Goal: Book appointment/travel/reservation

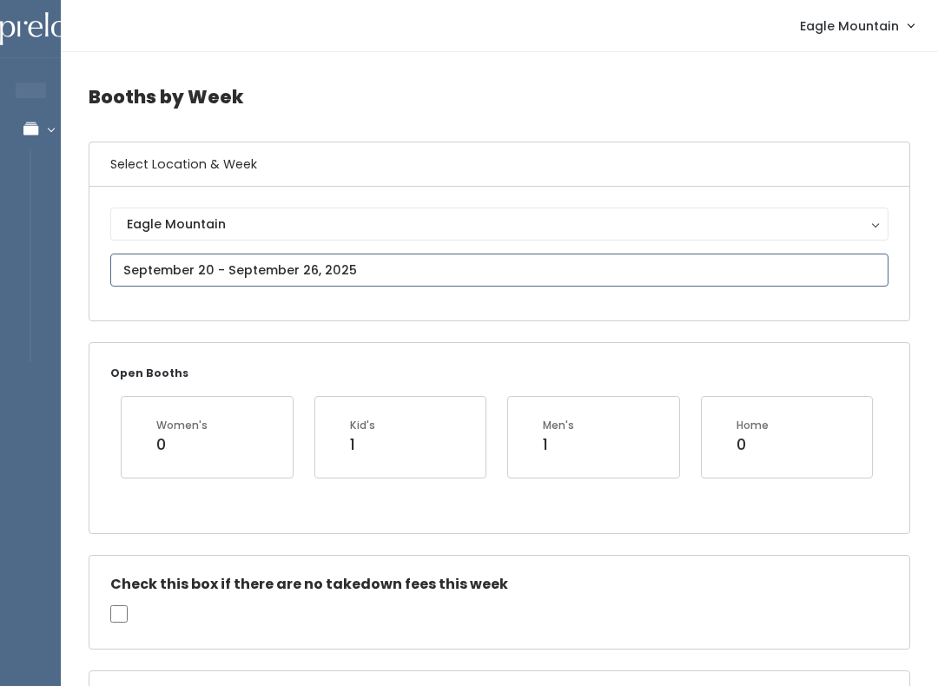
click at [411, 254] on input "text" at bounding box center [499, 270] width 778 height 33
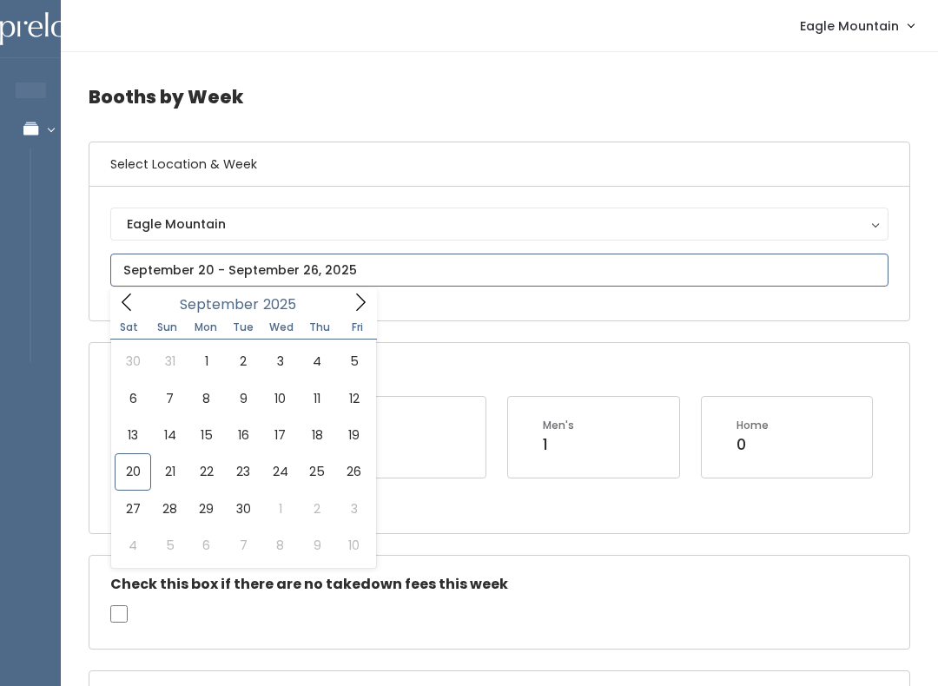
type input "September 27 to October 3"
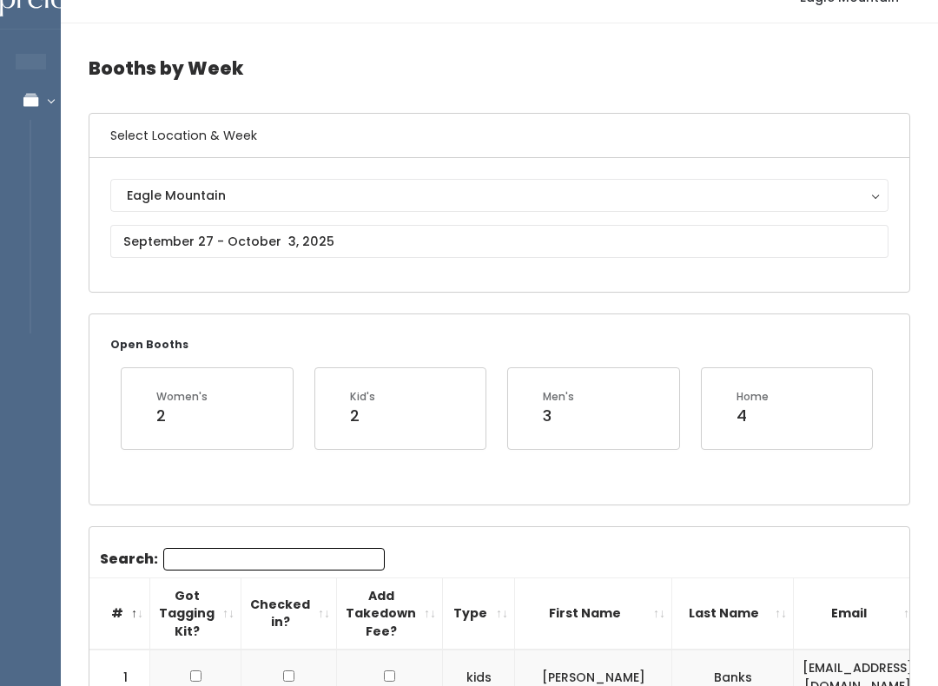
scroll to position [29, 0]
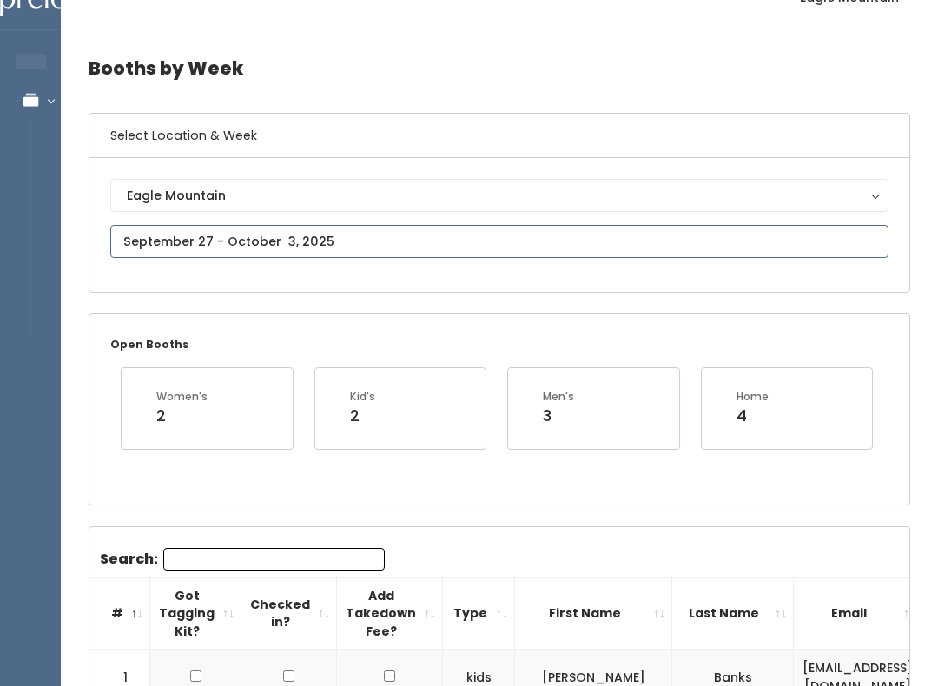
click at [690, 228] on input "text" at bounding box center [499, 241] width 778 height 33
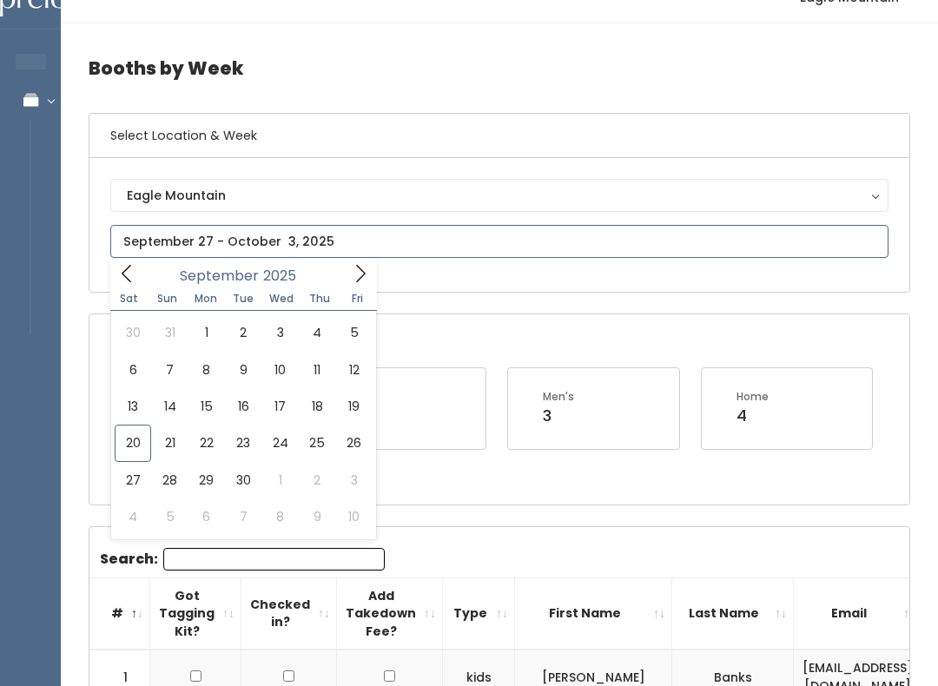
click at [346, 249] on input "text" at bounding box center [499, 241] width 778 height 33
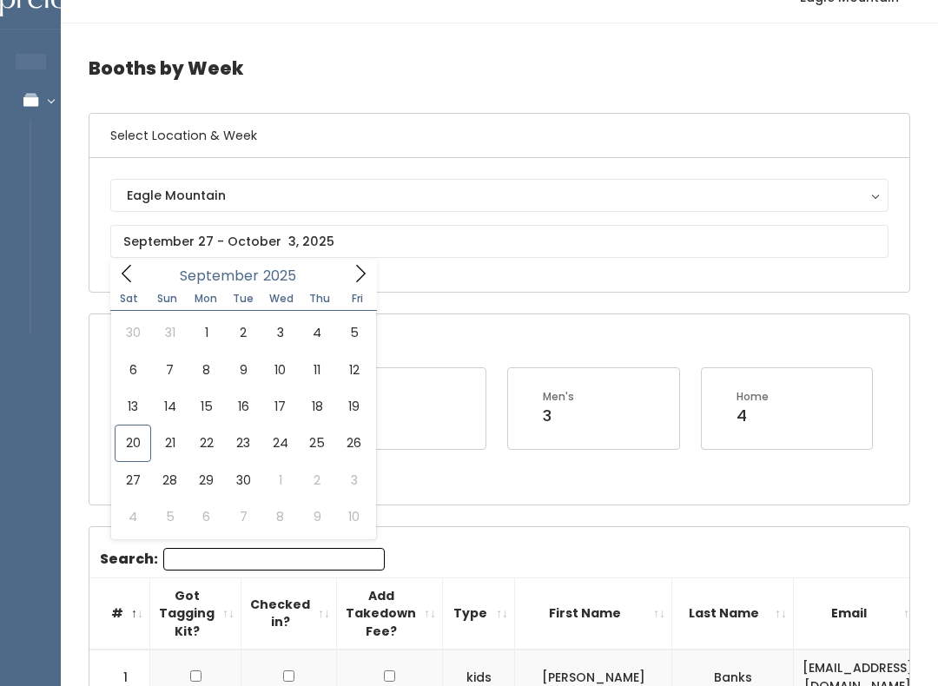
click at [340, 209] on button "Eagle Mountain" at bounding box center [499, 195] width 778 height 33
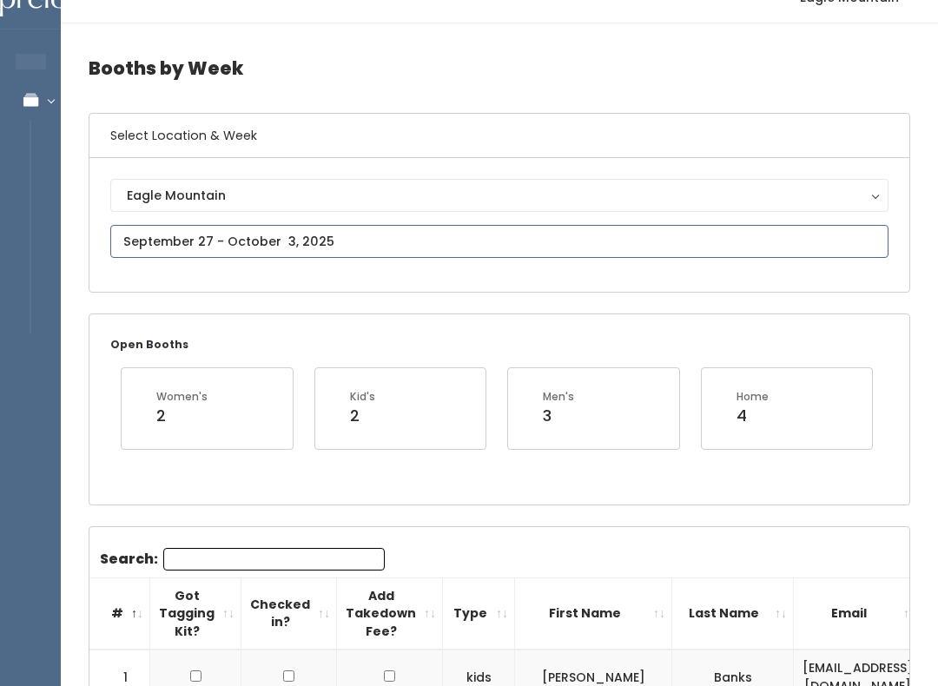
click at [480, 239] on input "text" at bounding box center [499, 241] width 778 height 33
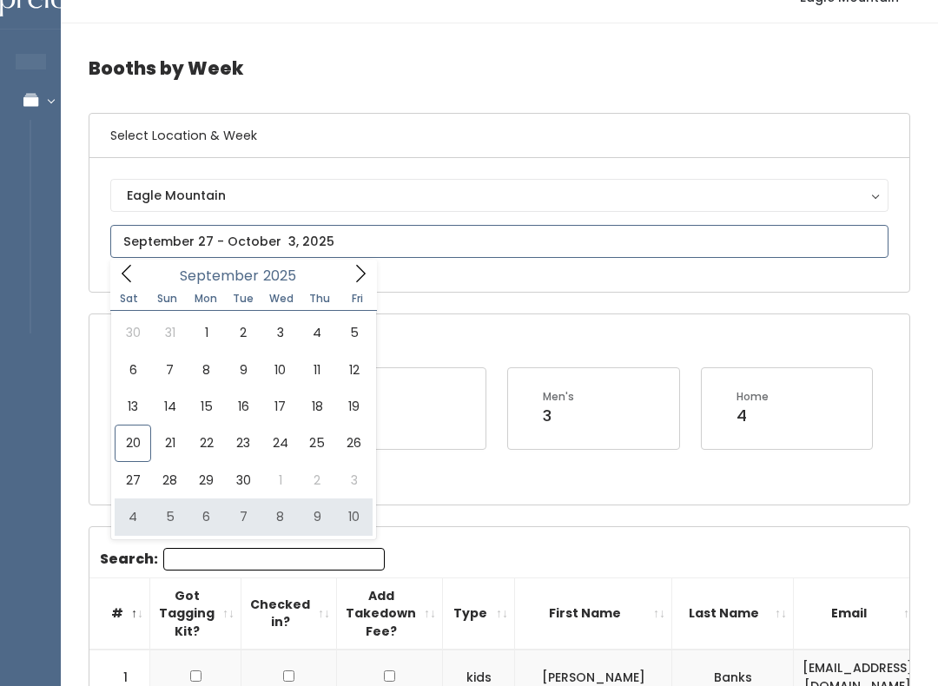
type input "October 4 to October 10"
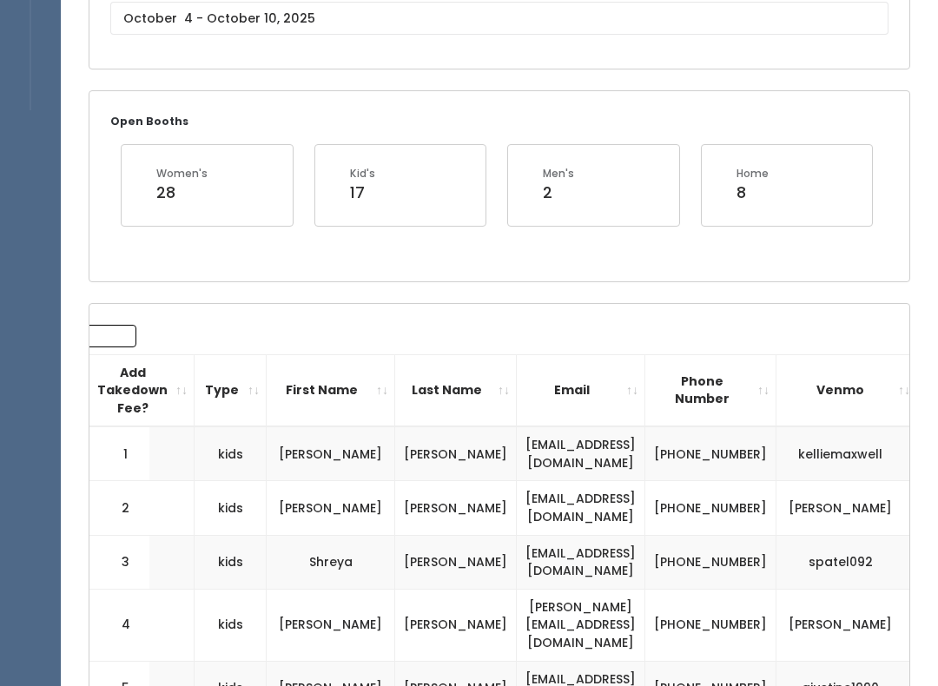
scroll to position [254, 0]
